Goal: Information Seeking & Learning: Check status

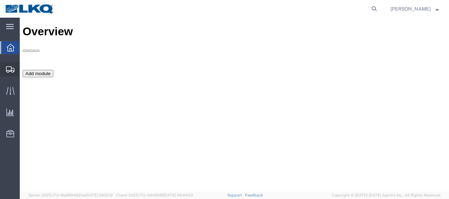
click at [0, 0] on span "Shipment Manager" at bounding box center [0, 0] width 0 height 0
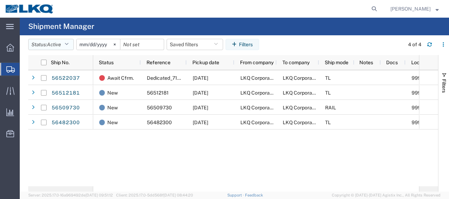
click at [71, 43] on button "Status: Active" at bounding box center [51, 44] width 46 height 11
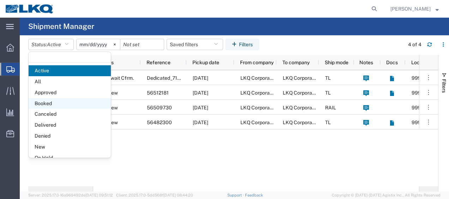
click at [55, 106] on span "Booked" at bounding box center [70, 103] width 82 height 11
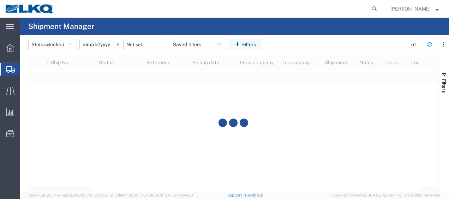
click at [84, 45] on input "[DATE]" at bounding box center [101, 44] width 43 height 11
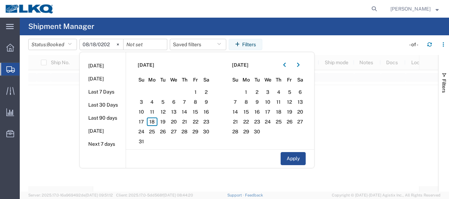
type input "[DATE]"
click at [151, 119] on span "18" at bounding box center [152, 122] width 11 height 8
click at [165, 123] on span "19" at bounding box center [163, 122] width 11 height 8
click at [299, 161] on button "Apply" at bounding box center [293, 158] width 25 height 13
type input "[DATE]"
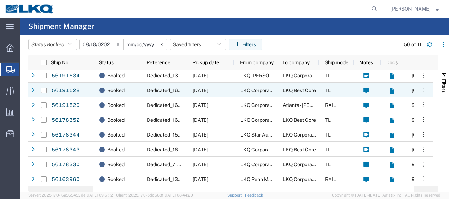
scroll to position [47, 0]
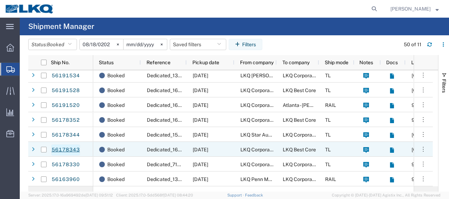
click at [64, 148] on link "56178343" at bounding box center [65, 149] width 29 height 11
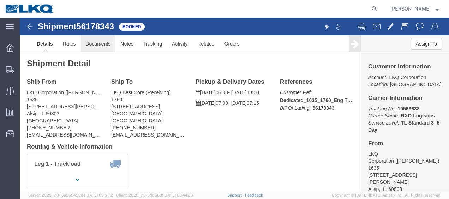
click link "Documents"
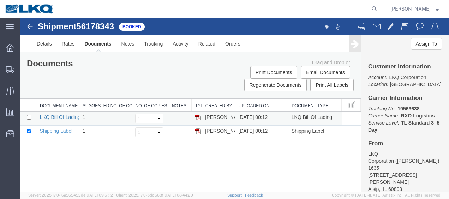
click at [60, 115] on link "LKQ Bill Of Lading" at bounding box center [60, 117] width 41 height 6
click at [30, 27] on img at bounding box center [30, 26] width 8 height 8
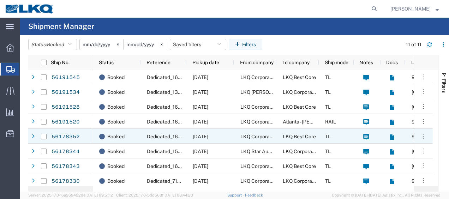
scroll to position [47, 0]
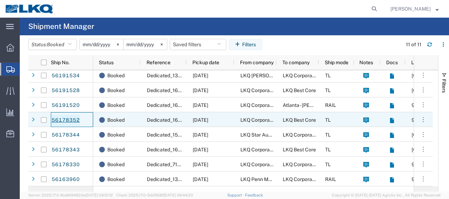
click at [74, 118] on link "56178352" at bounding box center [65, 120] width 29 height 11
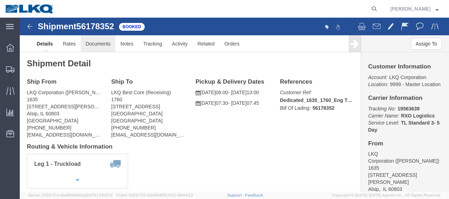
click link "Documents"
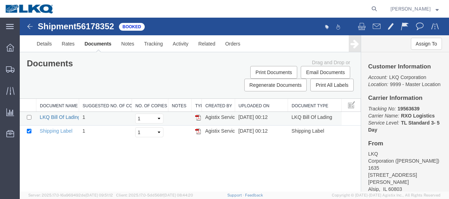
click at [53, 116] on link "LKQ Bill Of Lading" at bounding box center [60, 117] width 41 height 6
click at [30, 26] on img at bounding box center [30, 26] width 8 height 8
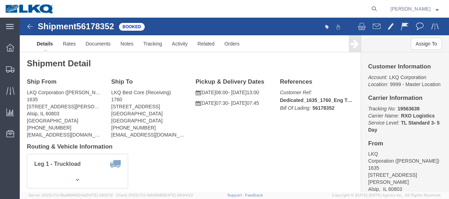
click img
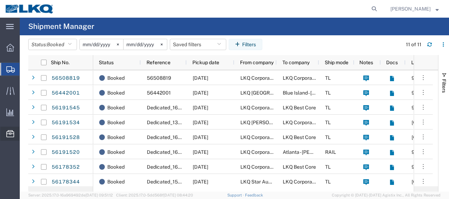
click at [0, 0] on span "Location Appointment" at bounding box center [0, 0] width 0 height 0
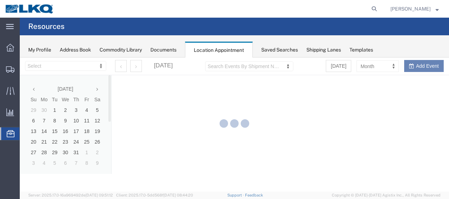
select select "27578"
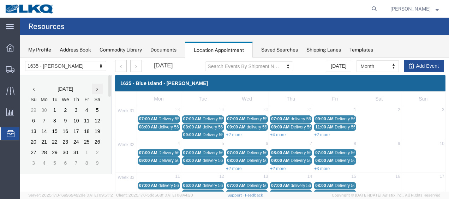
click at [98, 89] on icon at bounding box center [97, 89] width 2 height 5
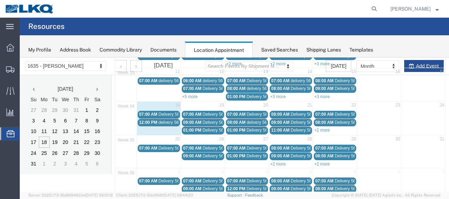
scroll to position [106, 0]
